Goal: Information Seeking & Learning: Learn about a topic

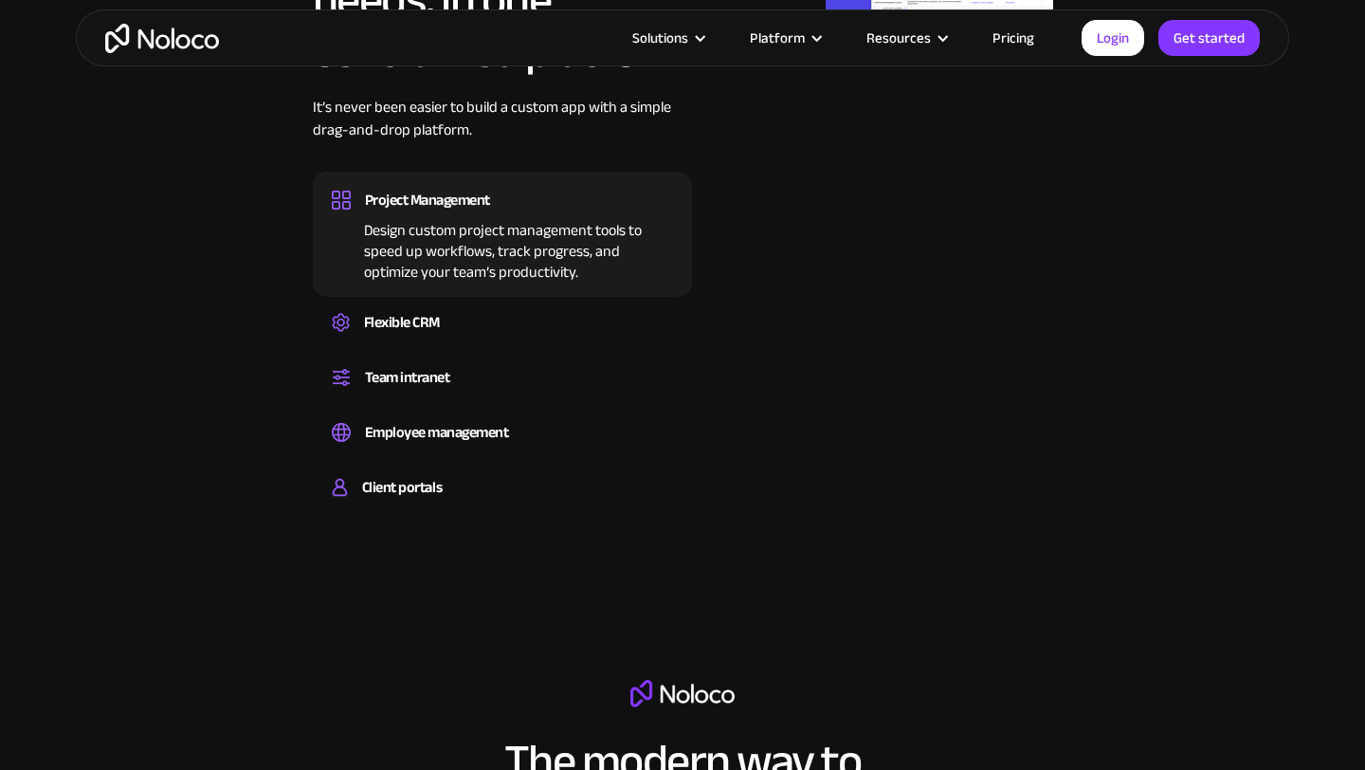
scroll to position [1272, 0]
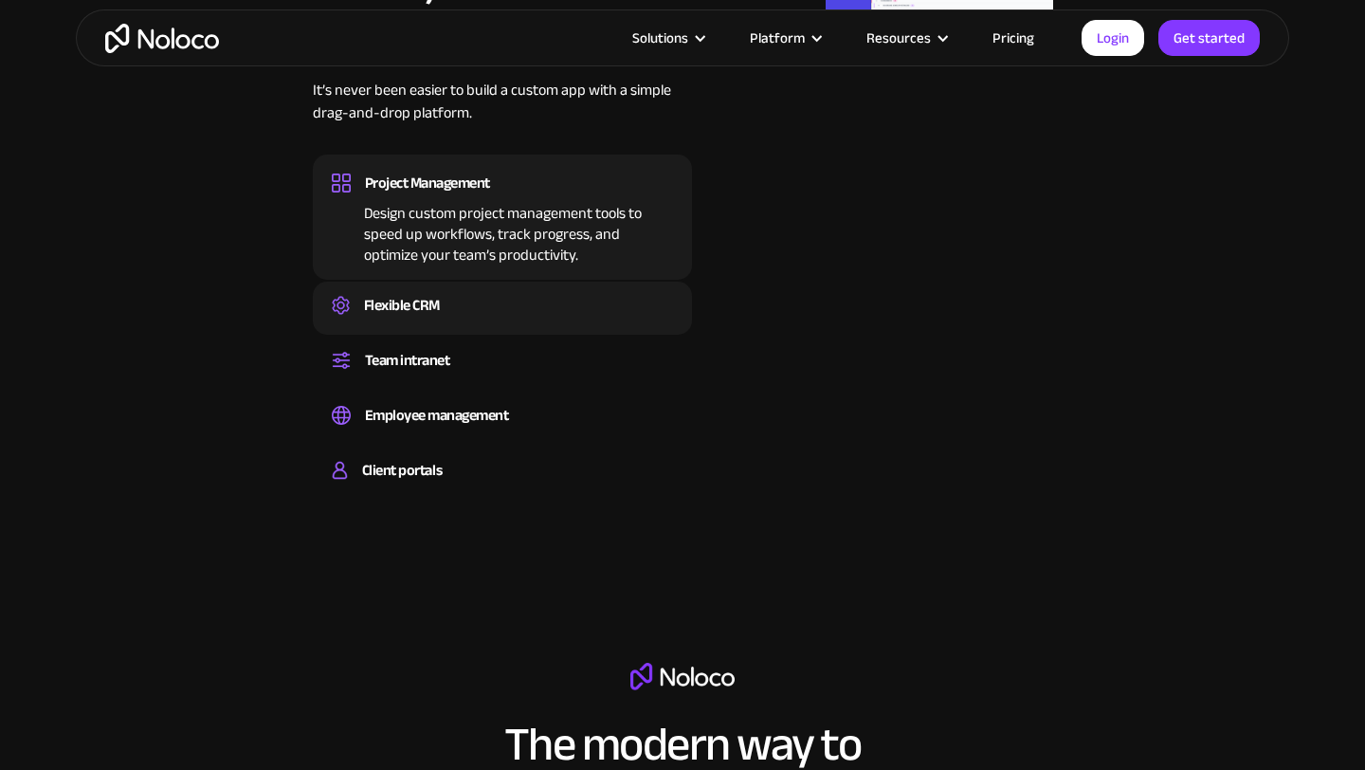
click at [424, 318] on div "Flexible CRM" at bounding box center [402, 305] width 76 height 28
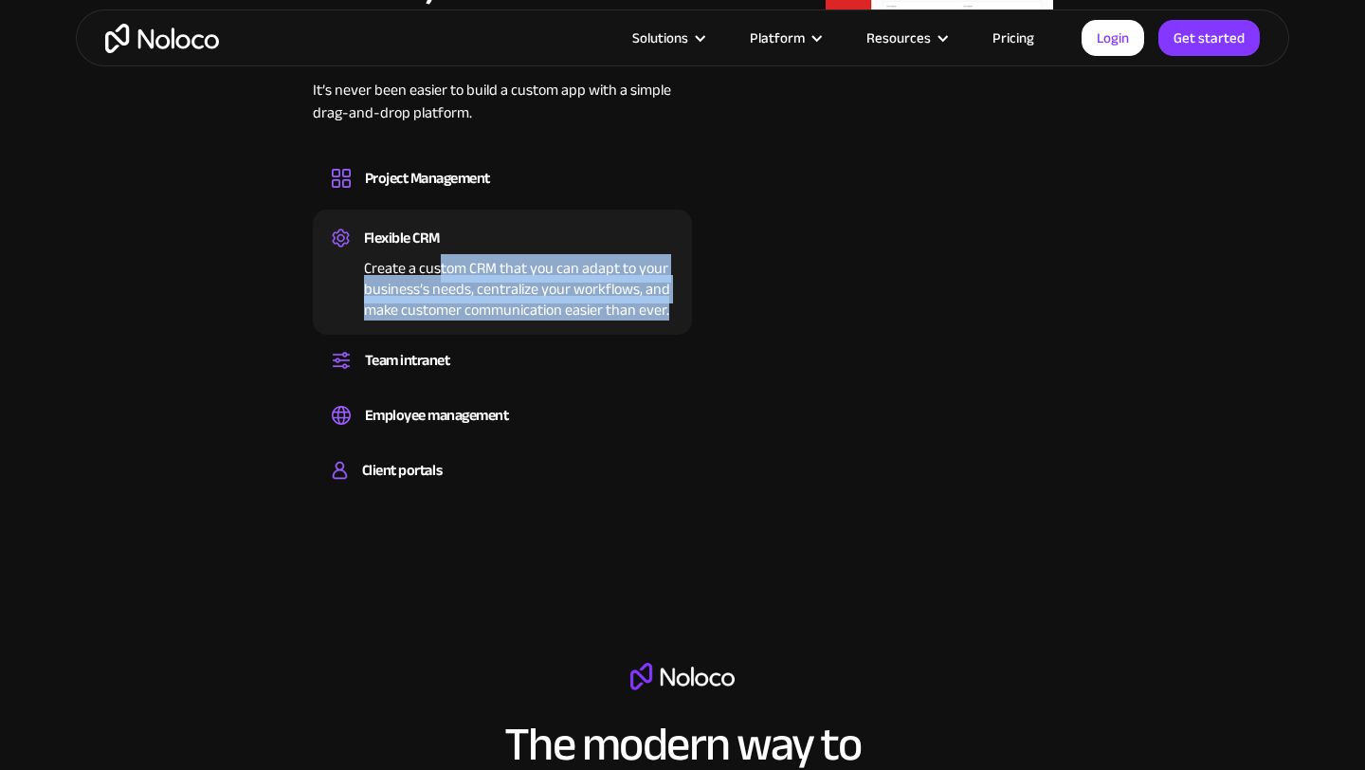
drag, startPoint x: 438, startPoint y: 268, endPoint x: 574, endPoint y: 319, distance: 144.6
click at [576, 321] on div "Flexible CRM Create a custom CRM that you can adapt to your business’s needs, c…" at bounding box center [502, 272] width 379 height 125
click at [574, 319] on div "Create a custom CRM that you can adapt to your business’s needs, centralize you…" at bounding box center [502, 286] width 341 height 68
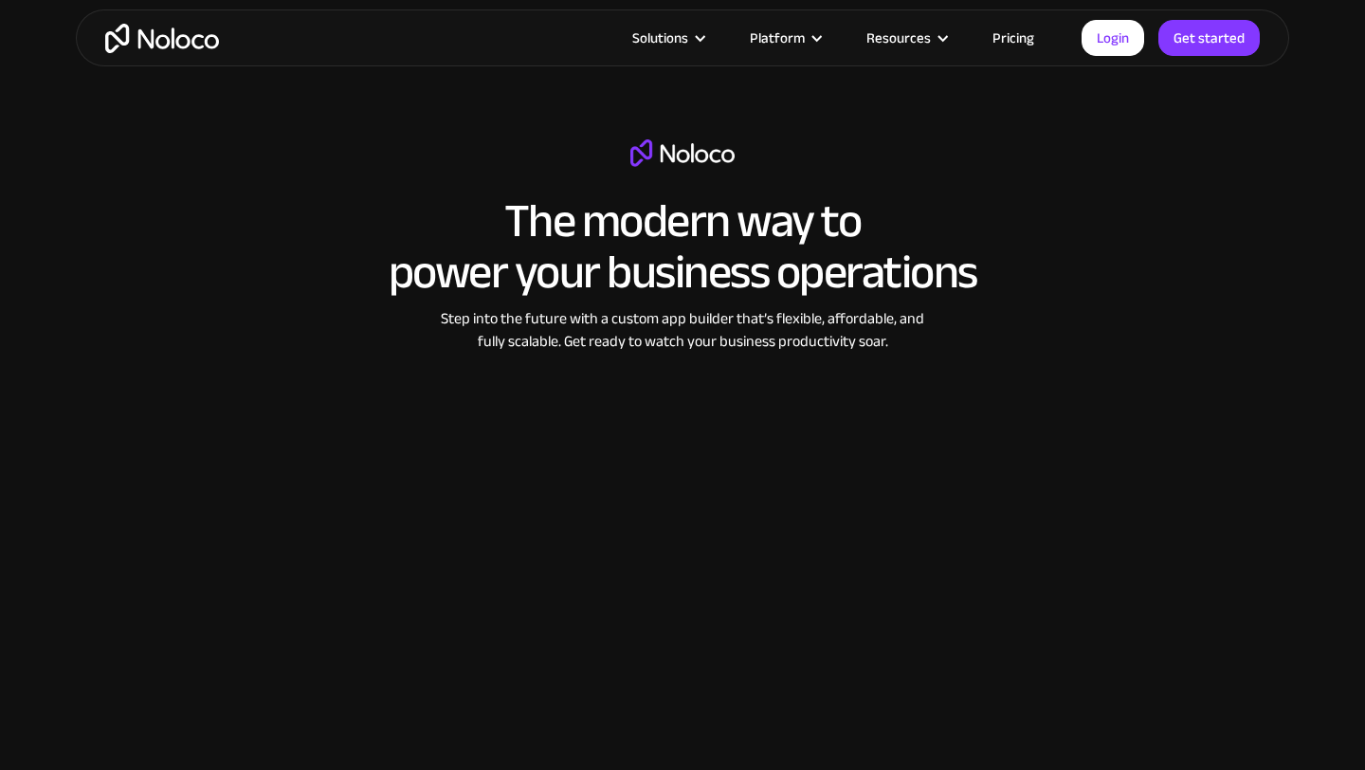
scroll to position [1810, 0]
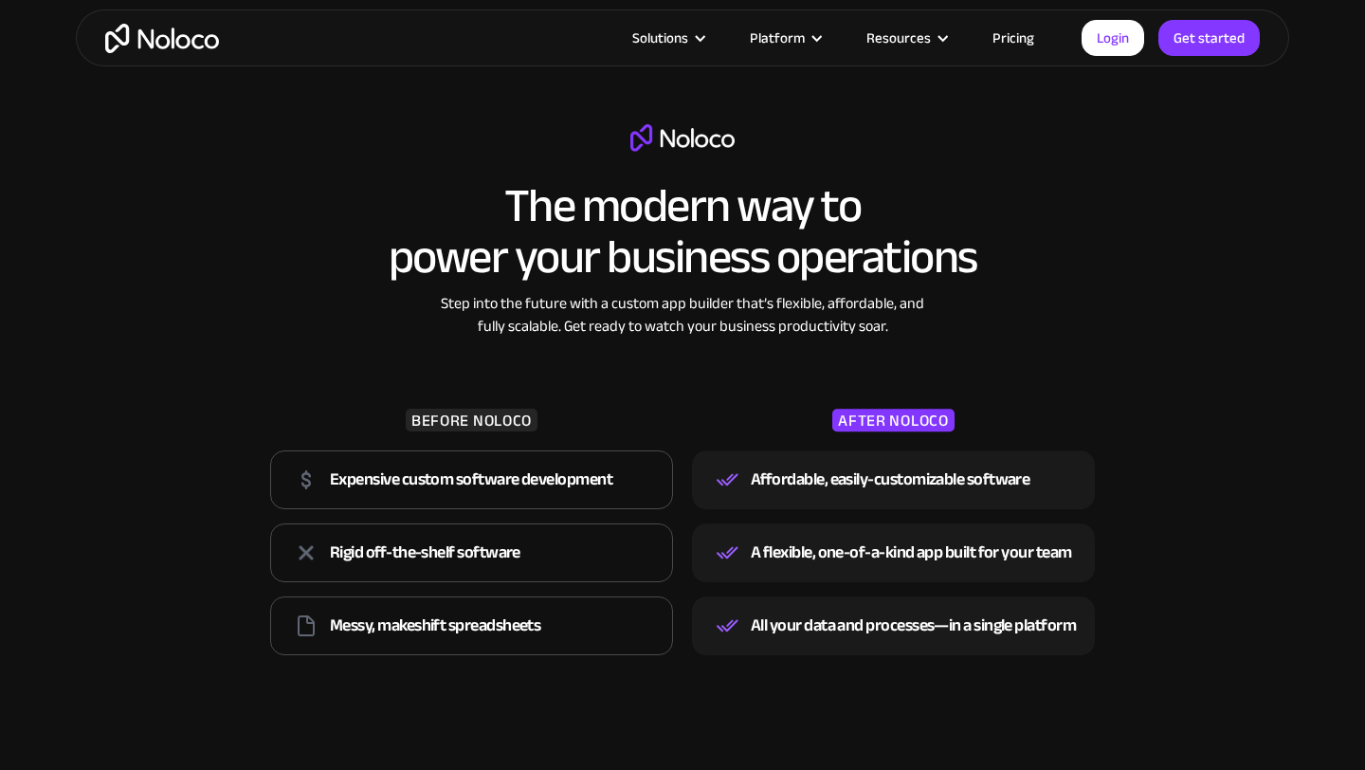
click at [1026, 40] on link "Pricing" at bounding box center [1013, 38] width 89 height 25
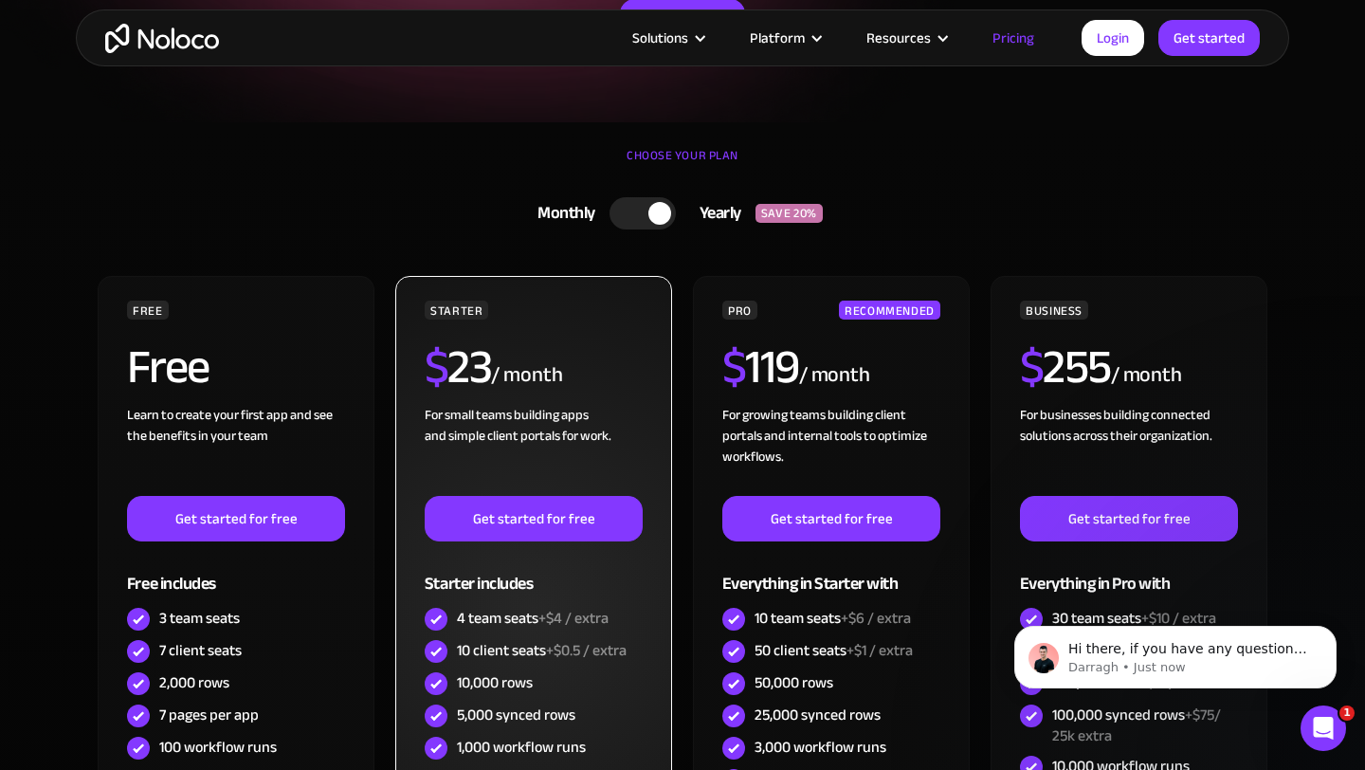
scroll to position [365, 0]
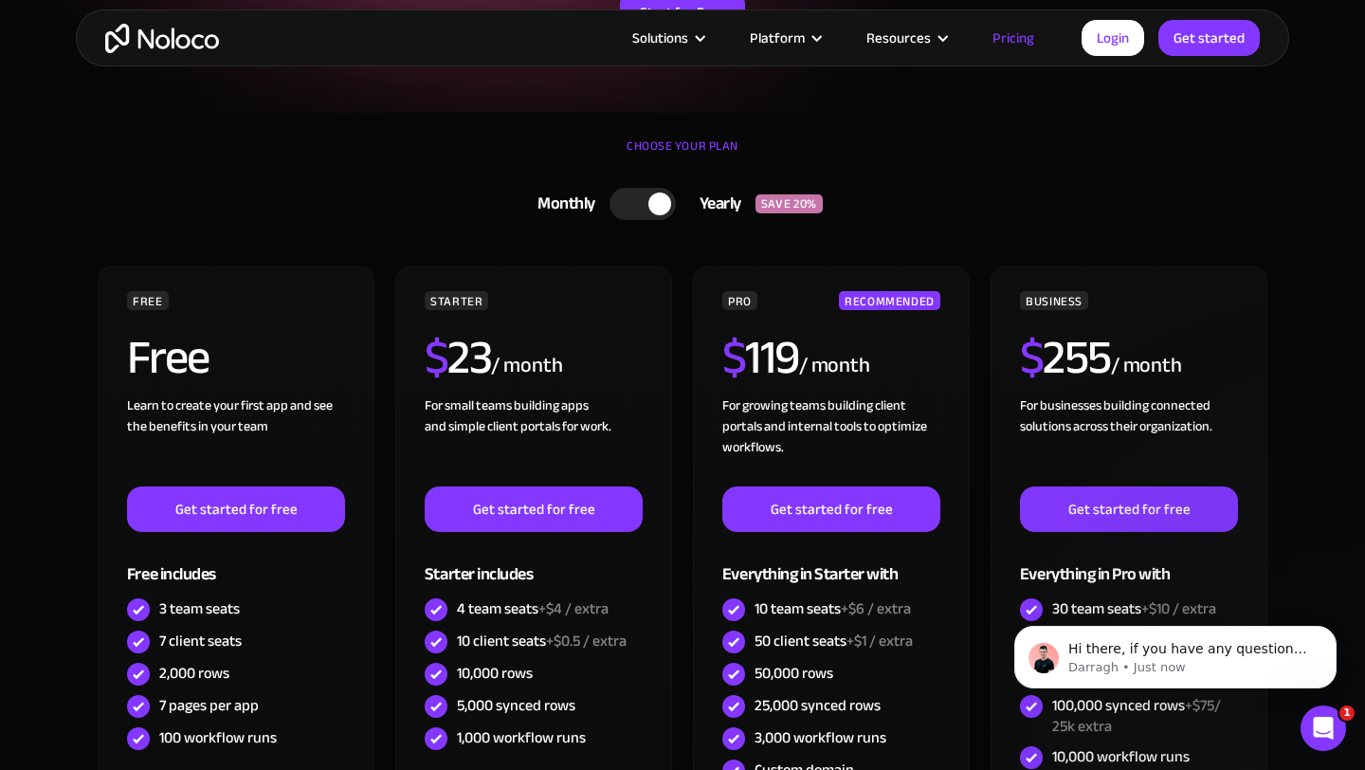
click at [636, 198] on div at bounding box center [643, 204] width 66 height 32
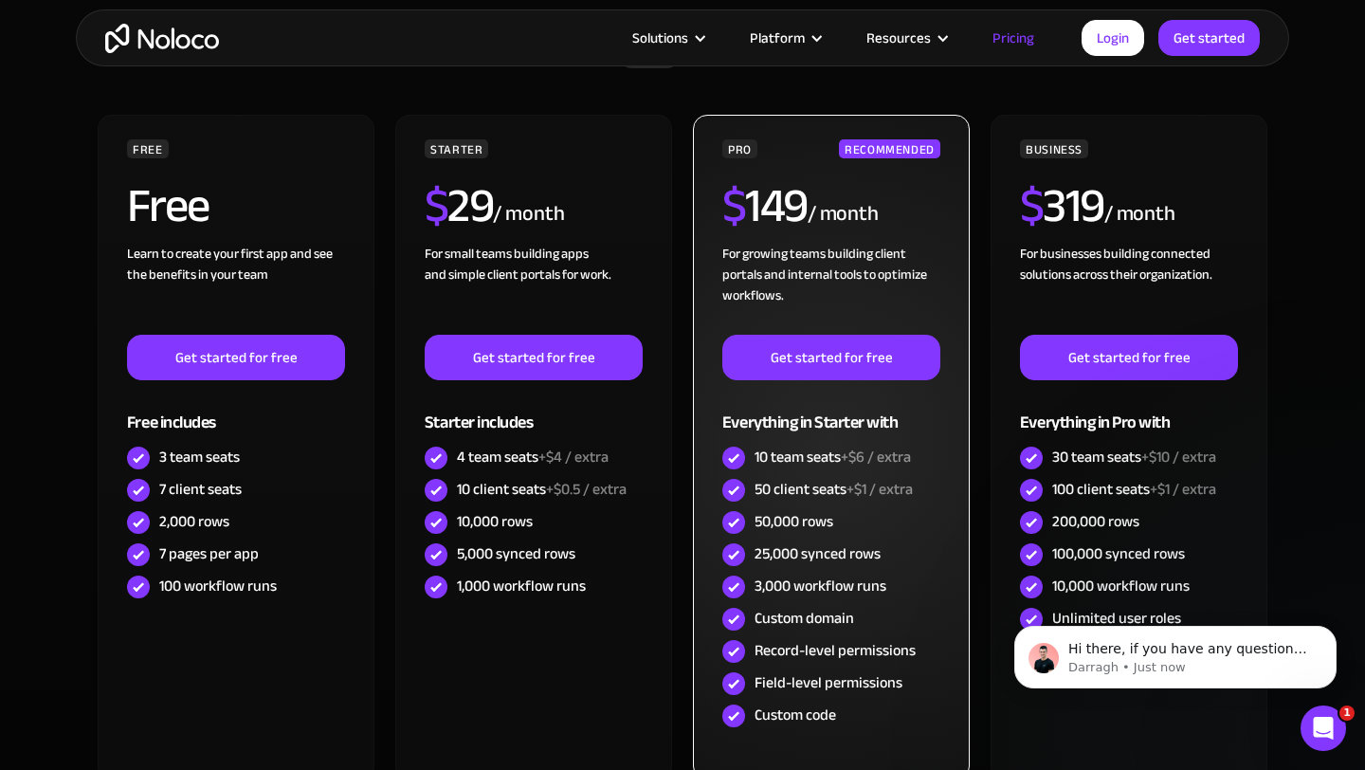
scroll to position [523, 0]
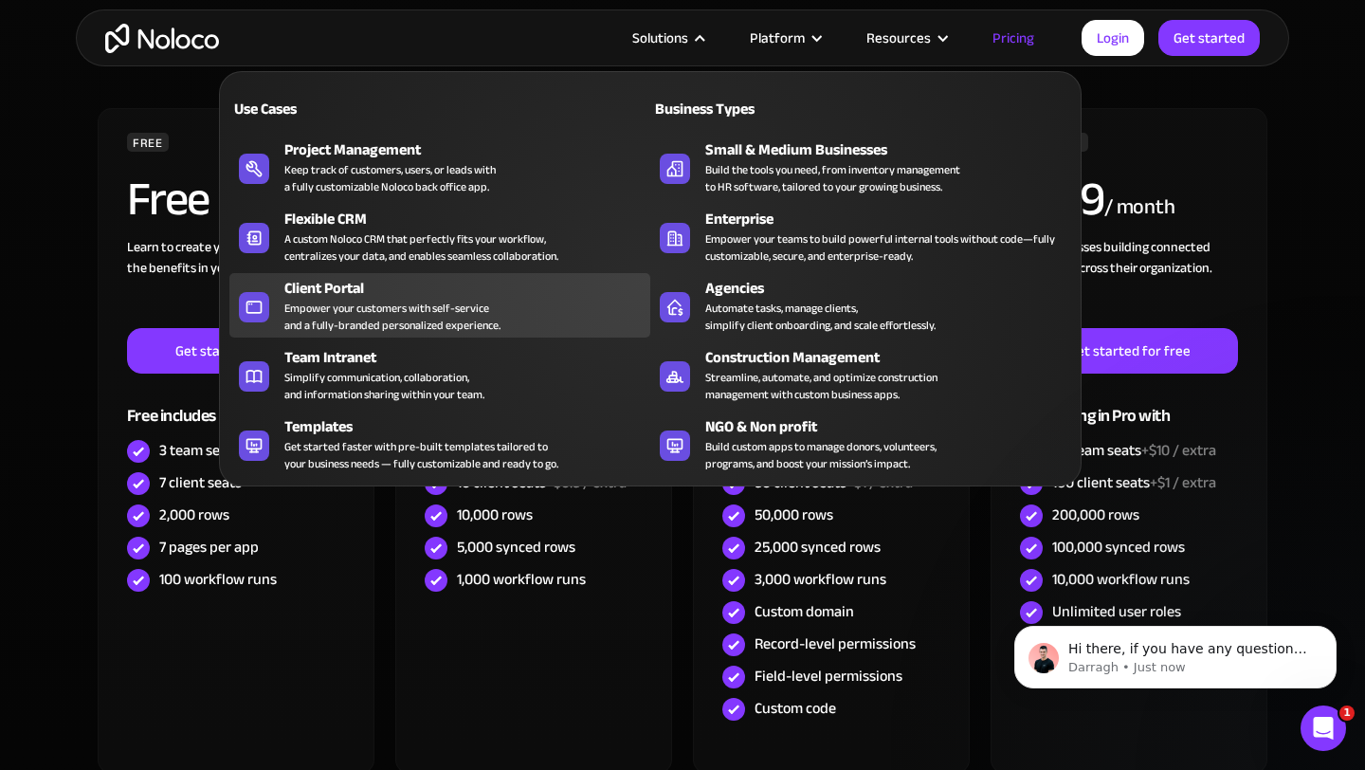
click at [476, 316] on div "Empower your customers with self-service and a fully-branded personalized exper…" at bounding box center [392, 317] width 216 height 34
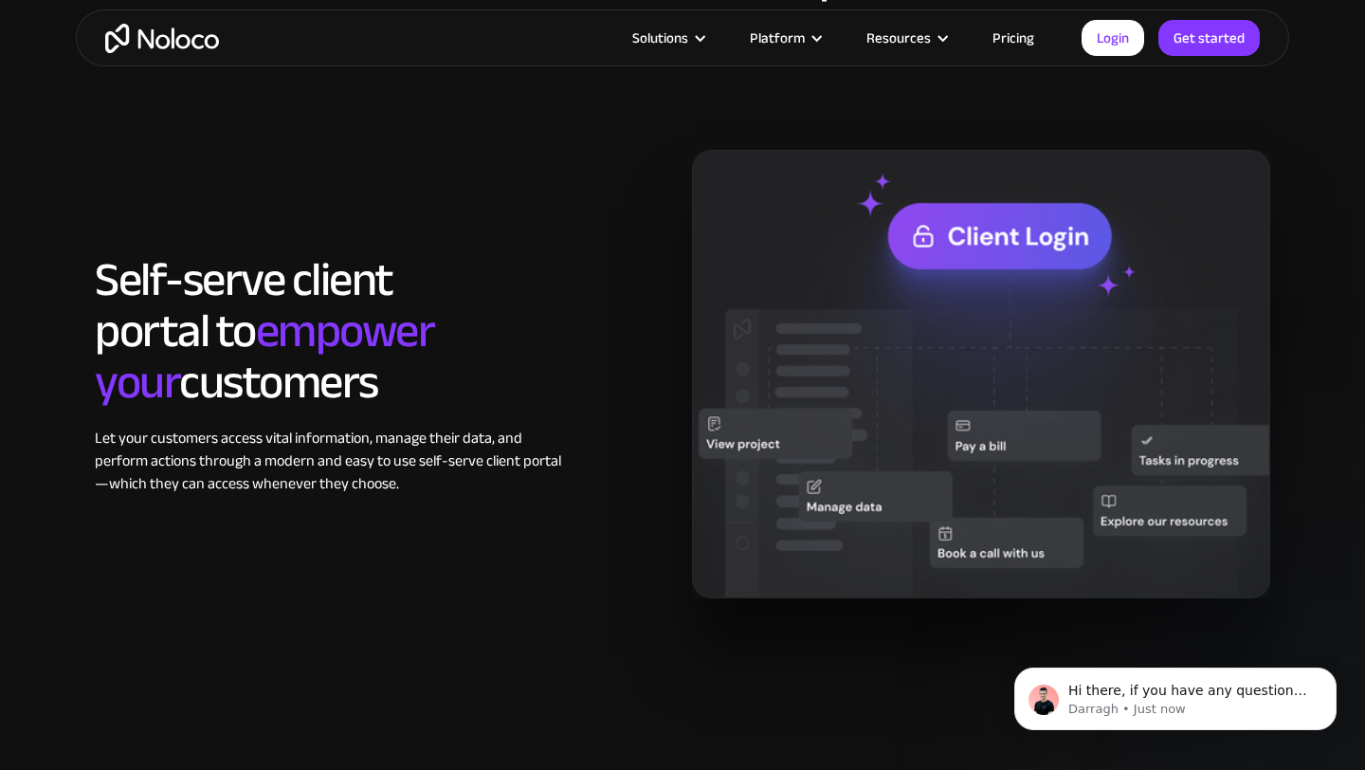
scroll to position [1568, 0]
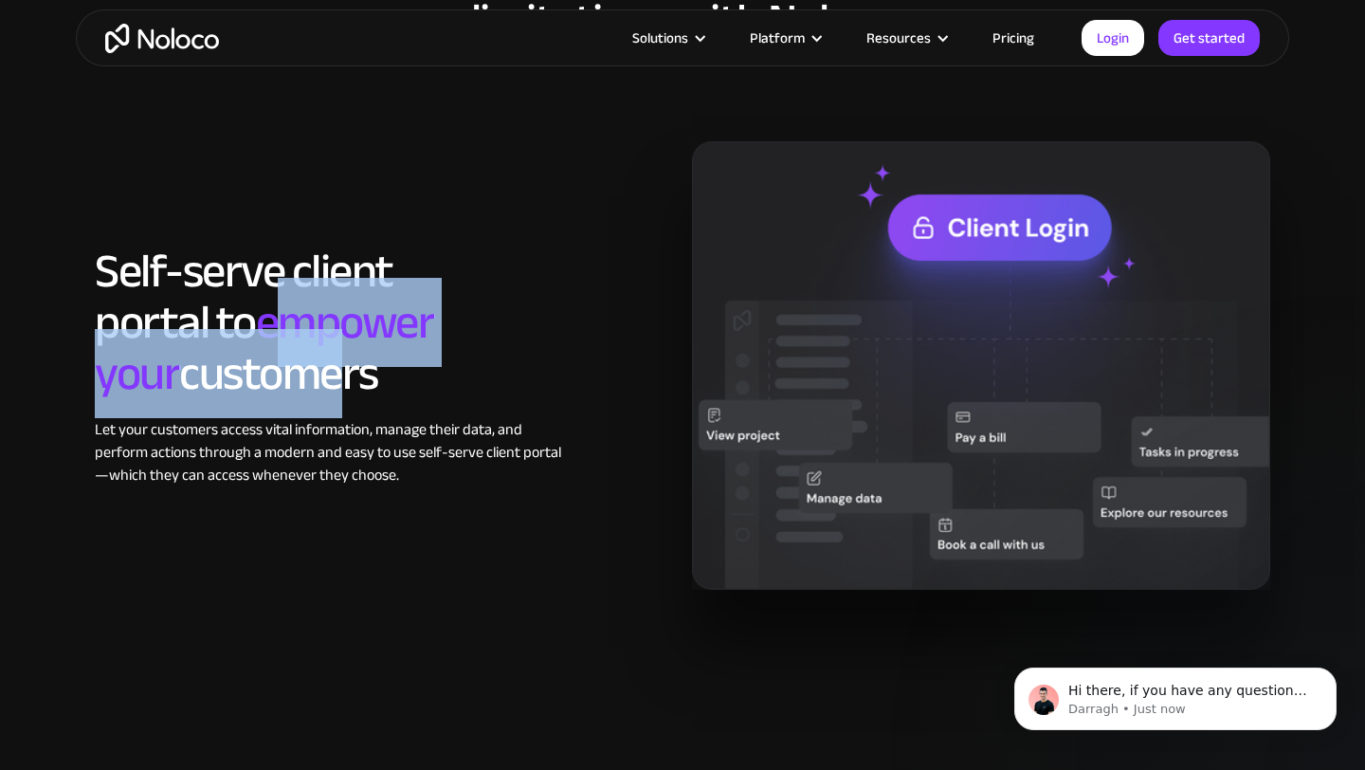
drag, startPoint x: 302, startPoint y: 324, endPoint x: 334, endPoint y: 365, distance: 51.4
click at [334, 365] on h2 "Self-serve client portal to empower your customers" at bounding box center [334, 323] width 479 height 154
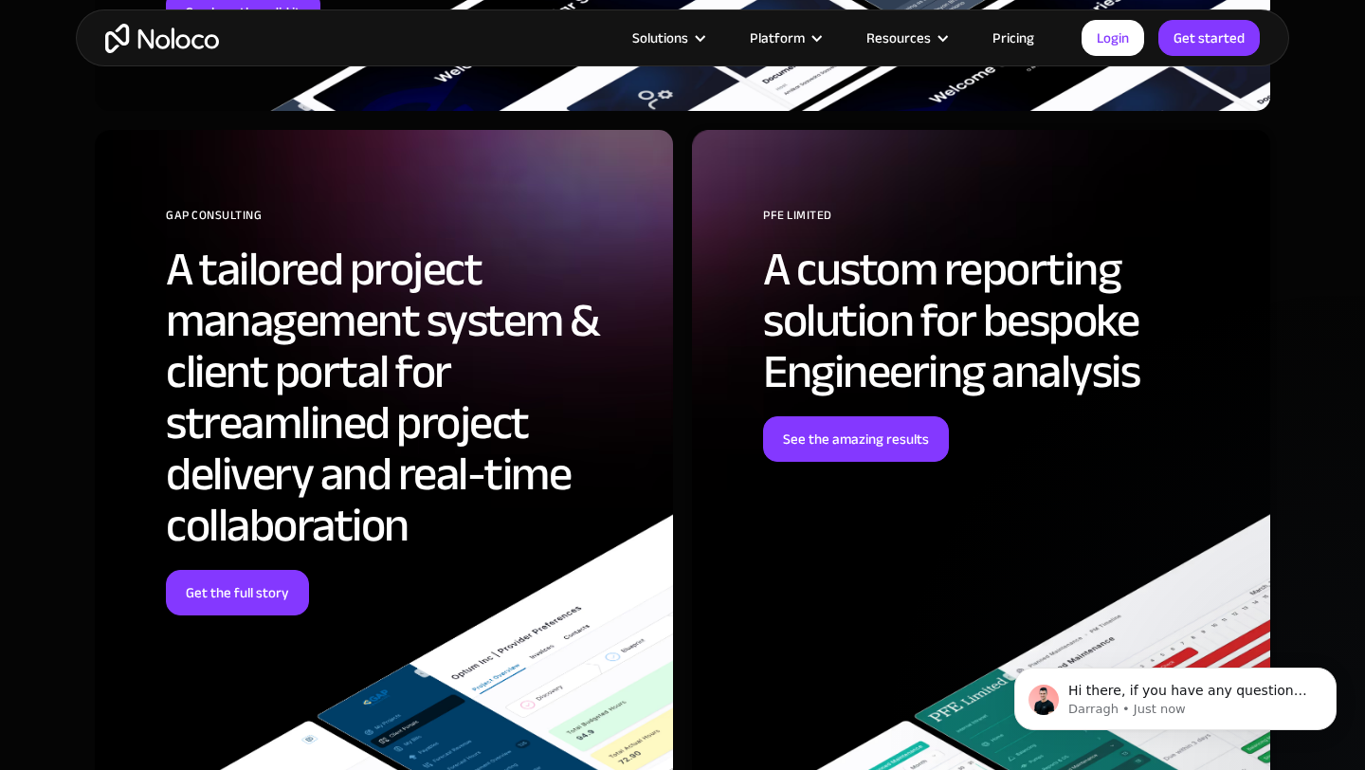
scroll to position [6267, 0]
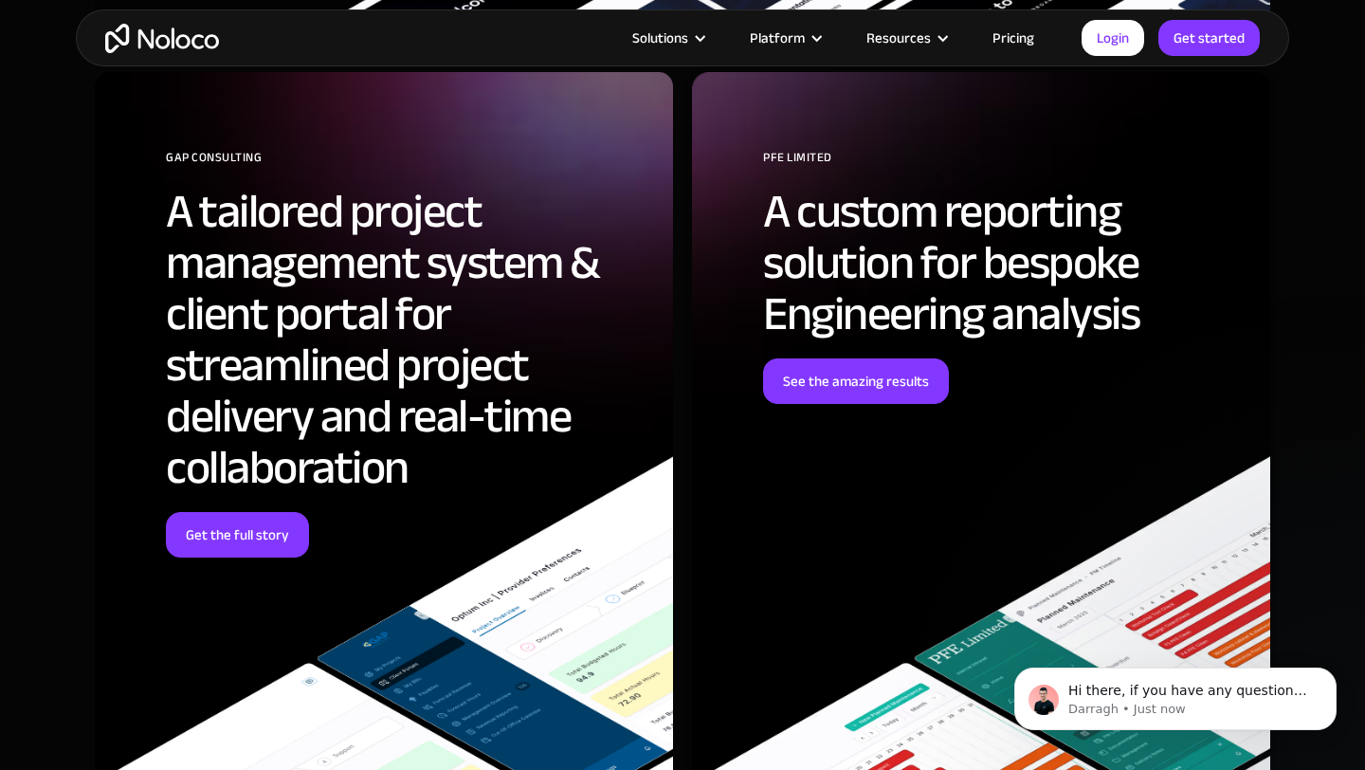
click at [1012, 29] on link "Pricing" at bounding box center [1013, 38] width 89 height 25
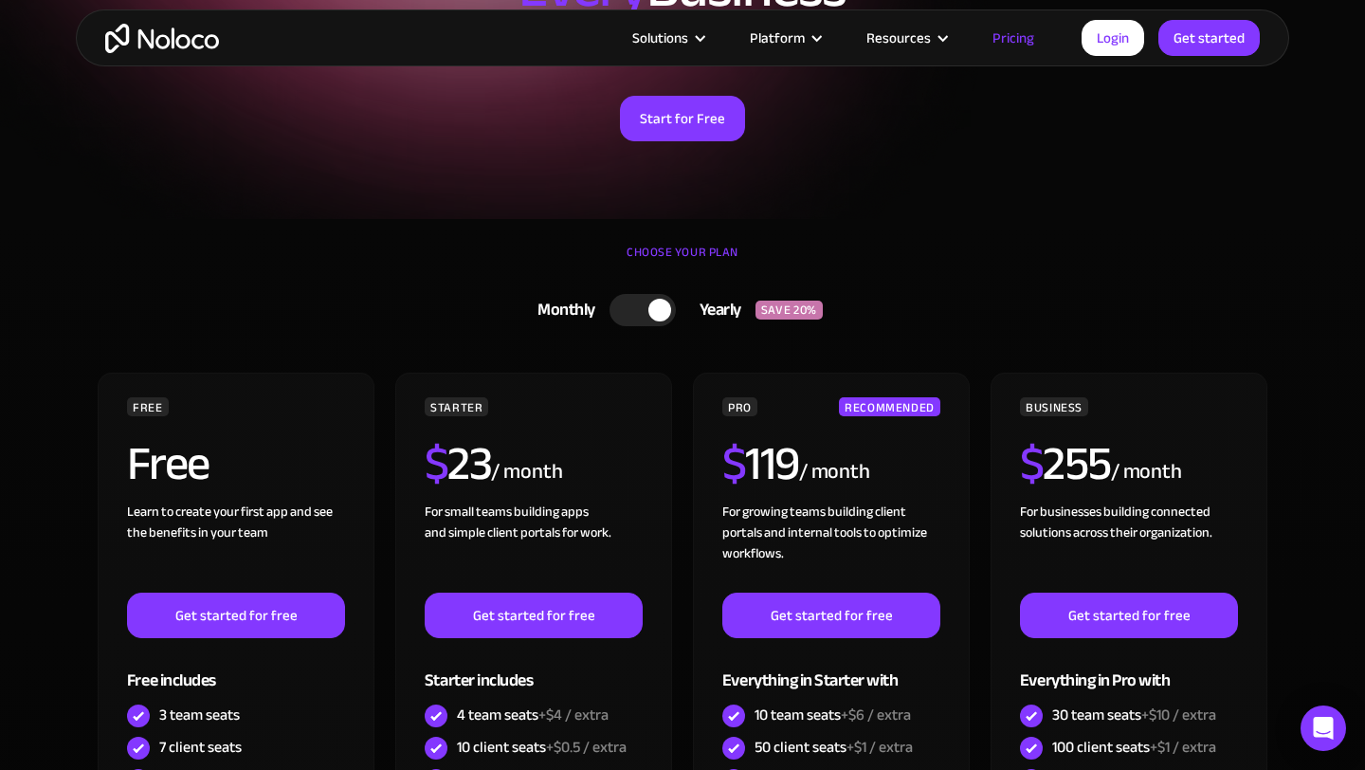
scroll to position [266, 0]
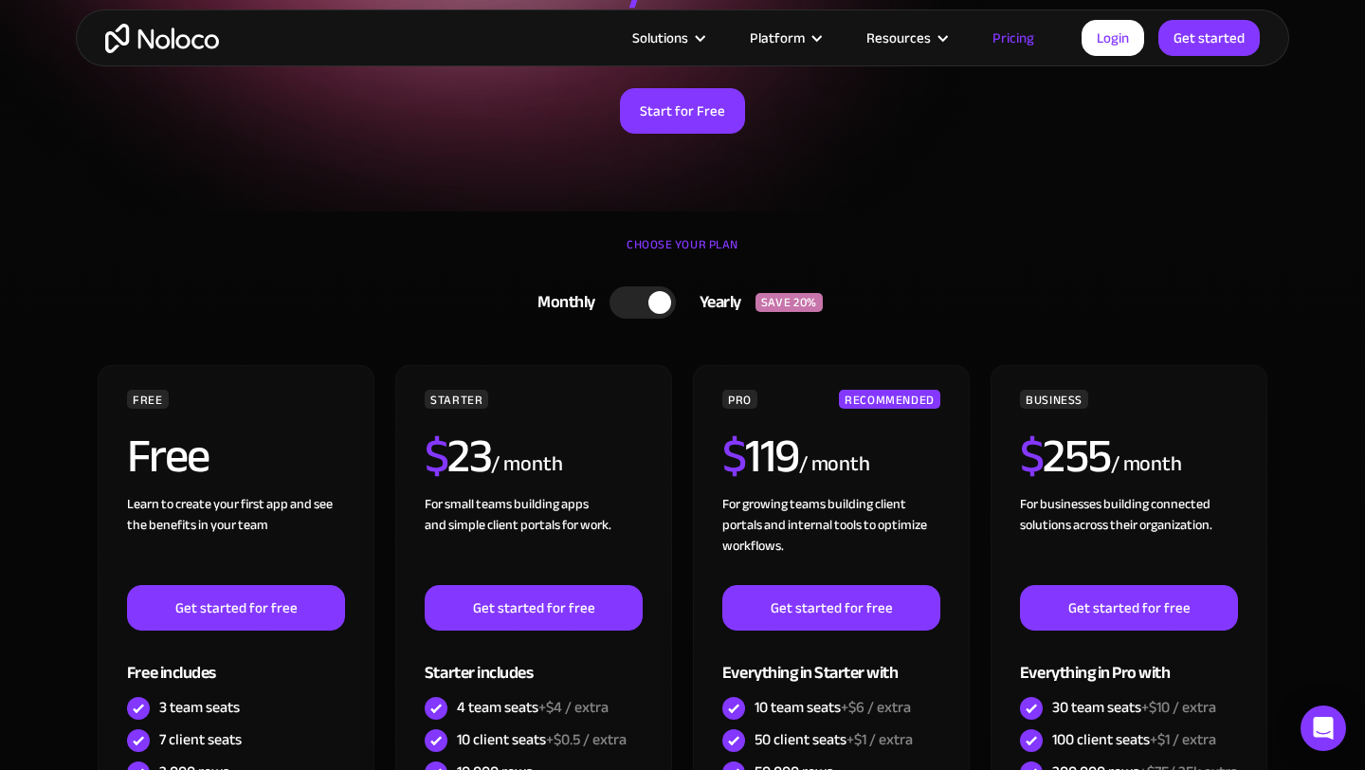
click at [655, 308] on div at bounding box center [660, 302] width 23 height 23
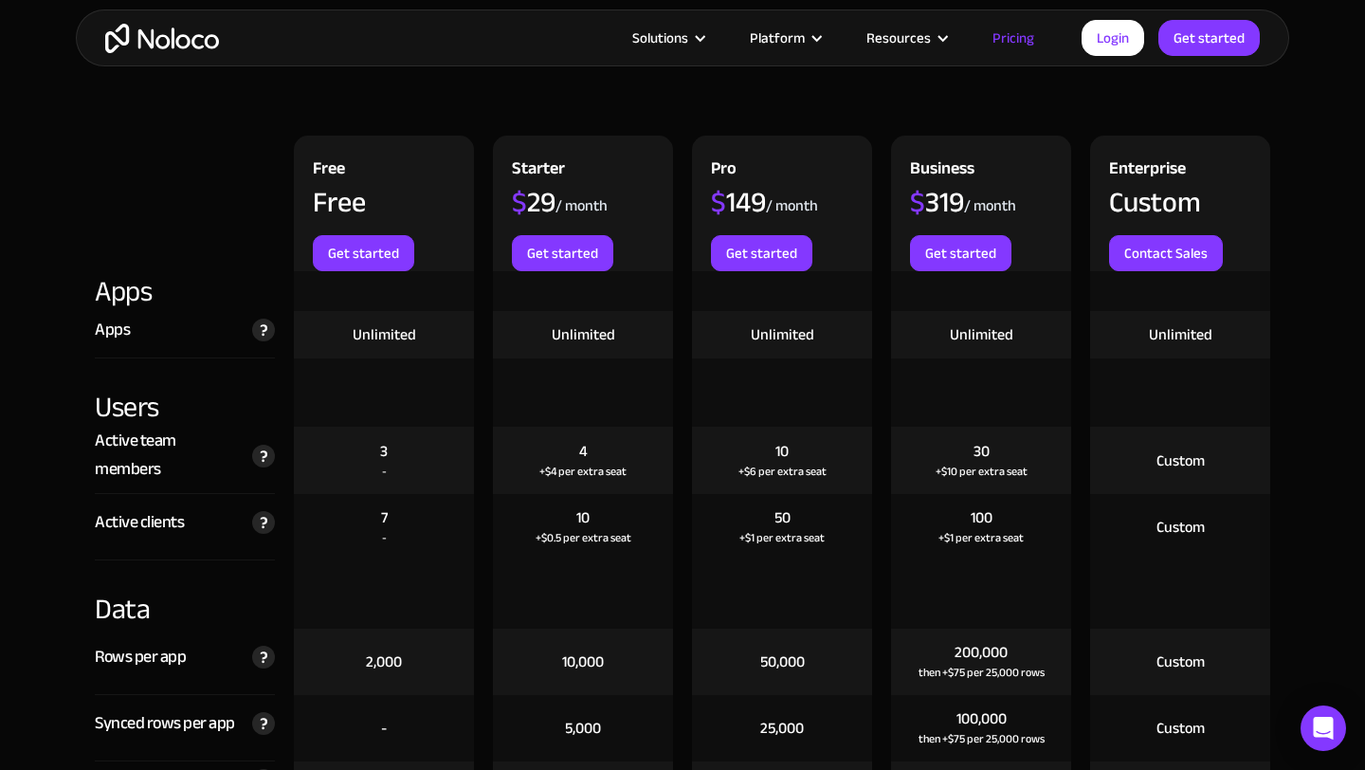
scroll to position [2022, 0]
